Goal: Find specific page/section: Find specific page/section

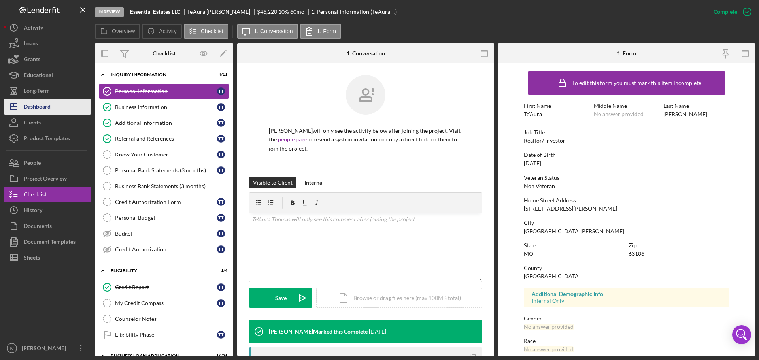
click at [42, 110] on div "Dashboard" at bounding box center [37, 108] width 27 height 18
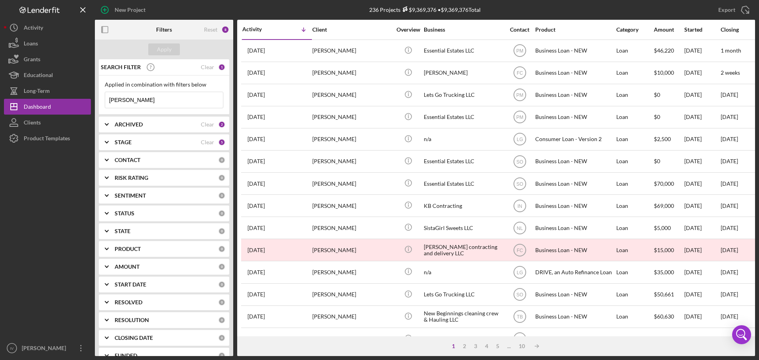
click at [135, 101] on input "[PERSON_NAME]" at bounding box center [164, 100] width 118 height 16
drag, startPoint x: 132, startPoint y: 100, endPoint x: 64, endPoint y: 100, distance: 68.4
click at [64, 100] on div "New Project 236 Projects $9,369,376 • $9,369,376 Total [PERSON_NAME] Export Ico…" at bounding box center [379, 178] width 751 height 356
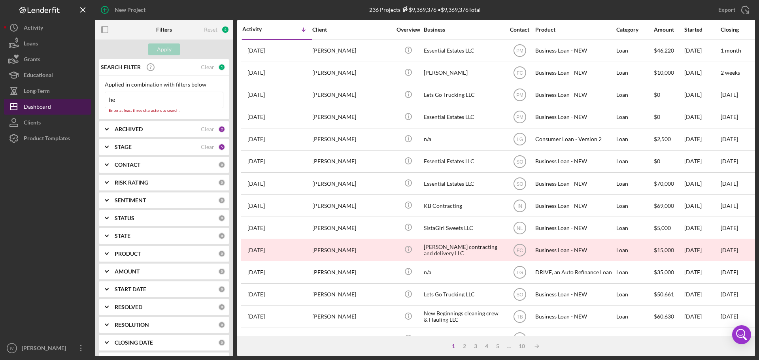
type input "h"
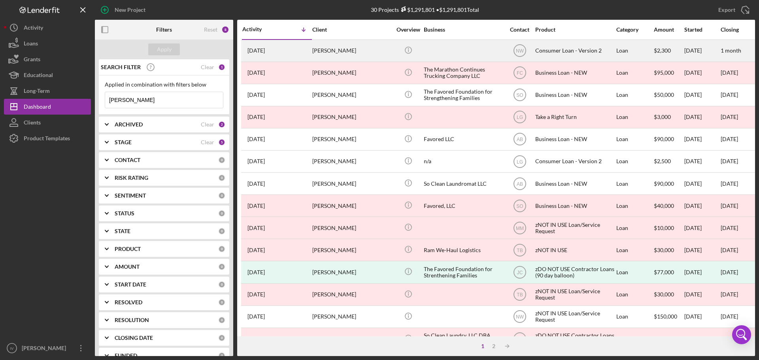
type input "[PERSON_NAME]"
click at [330, 49] on div "[PERSON_NAME]" at bounding box center [351, 50] width 79 height 21
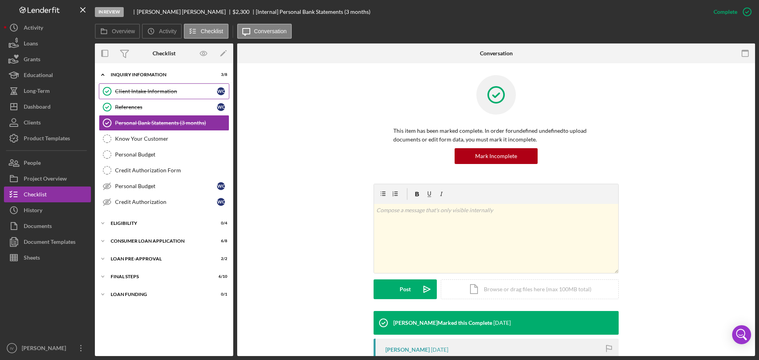
click at [143, 90] on div "Client Intake Information" at bounding box center [166, 91] width 102 height 6
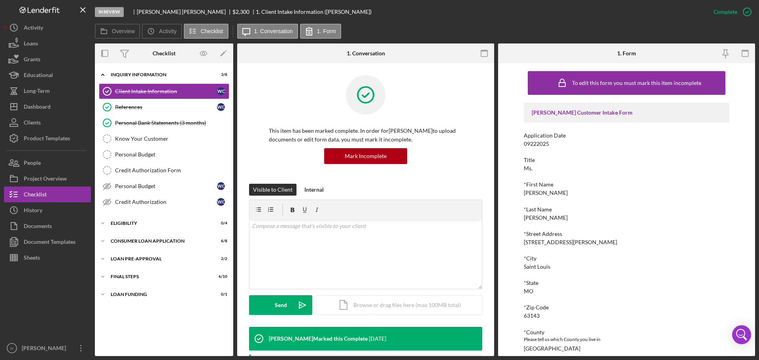
click at [588, 140] on div "Application Date 09222025" at bounding box center [626, 139] width 205 height 15
click at [598, 148] on div "[PERSON_NAME] Customer Intake Form Application Date 09222025 Title Ms. *First N…" at bounding box center [626, 341] width 205 height 476
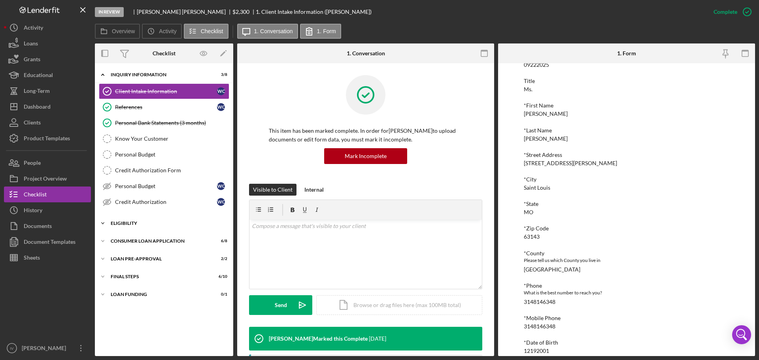
click at [149, 222] on div "Eligibility" at bounding box center [167, 223] width 113 height 5
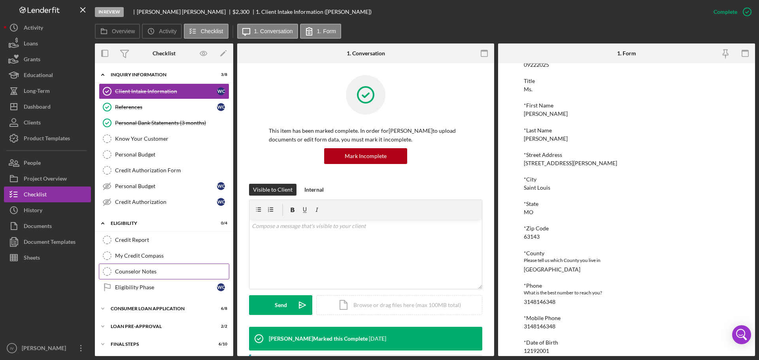
scroll to position [18, 0]
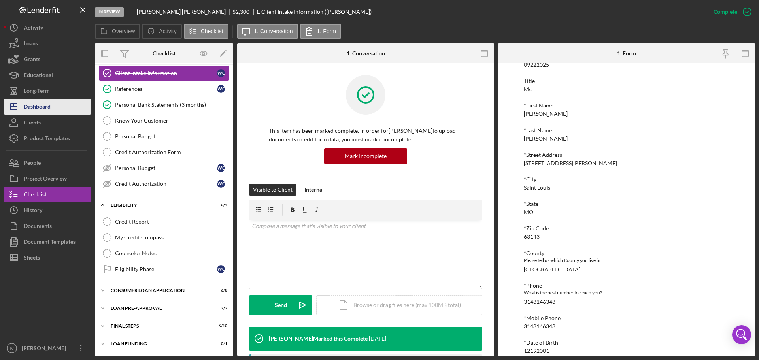
click at [36, 104] on div "Dashboard" at bounding box center [37, 108] width 27 height 18
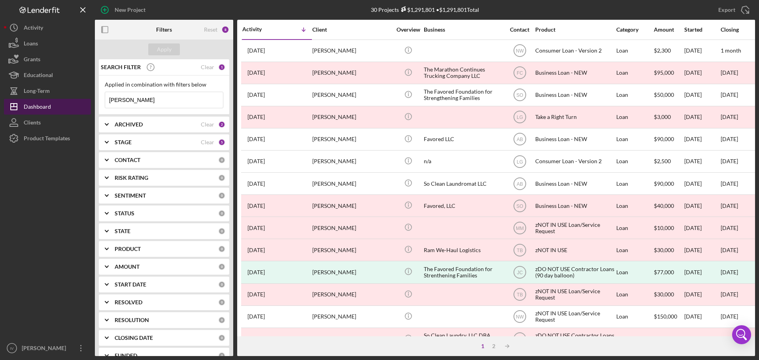
drag, startPoint x: 95, startPoint y: 102, endPoint x: 67, endPoint y: 102, distance: 27.7
click at [67, 102] on div "New Project 30 Projects $1,291,801 • $1,291,801 Total [PERSON_NAME] Export Icon…" at bounding box center [379, 178] width 751 height 356
type input "[PERSON_NAME]"
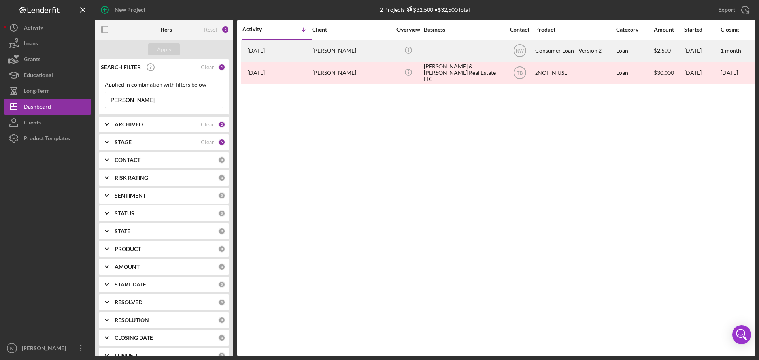
click at [364, 53] on div "[PERSON_NAME]" at bounding box center [351, 50] width 79 height 21
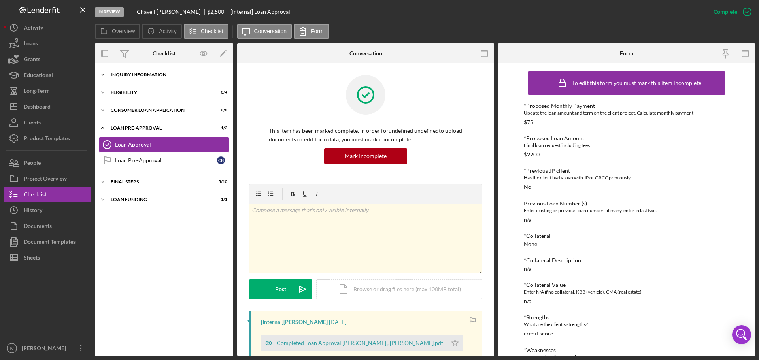
click at [125, 70] on div "Icon/Expander Inquiry Information 2 / 8" at bounding box center [164, 75] width 138 height 16
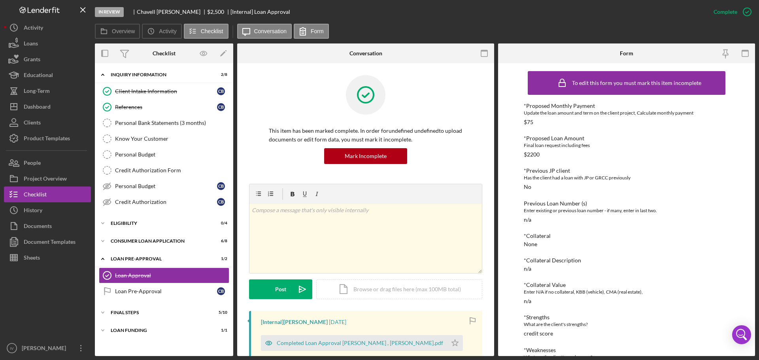
scroll to position [58, 0]
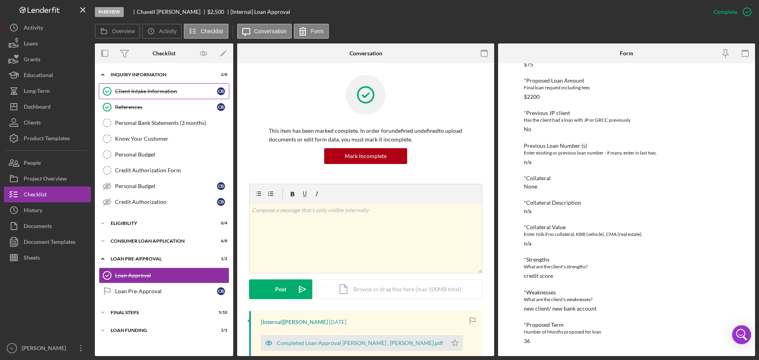
click at [143, 90] on div "Client Intake Information" at bounding box center [166, 91] width 102 height 6
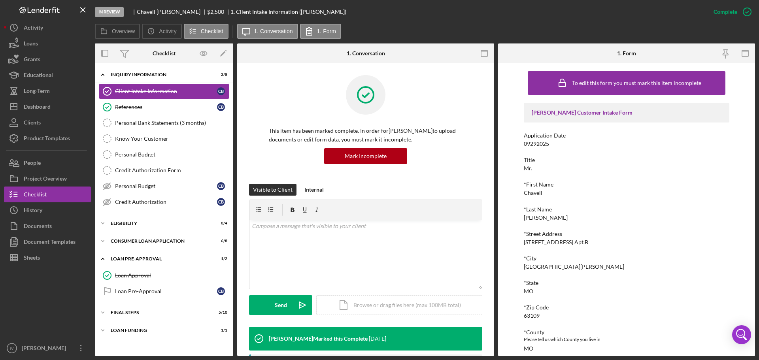
scroll to position [119, 0]
